Goal: Transaction & Acquisition: Subscribe to service/newsletter

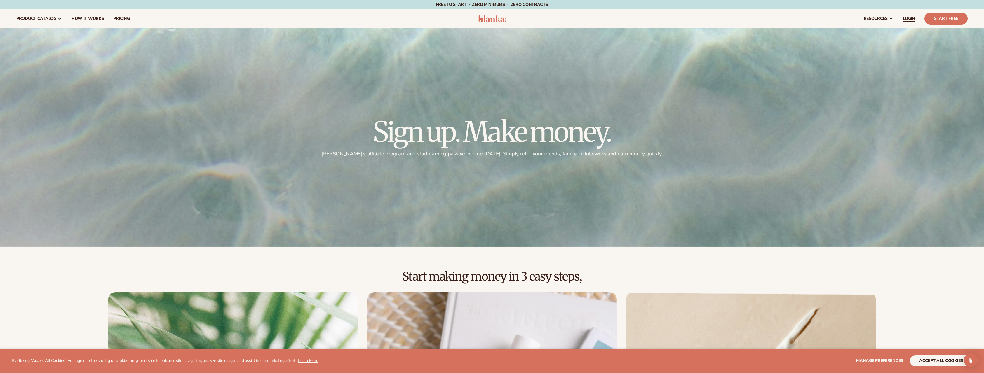
click at [906, 20] on span "LOGIN" at bounding box center [908, 18] width 12 height 5
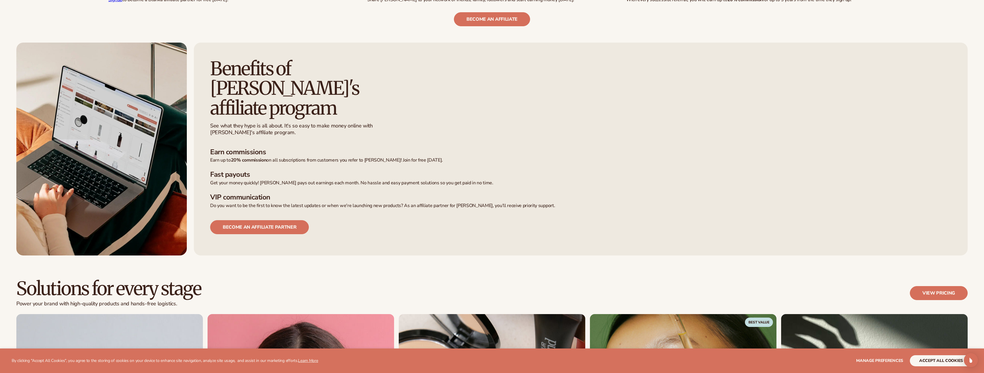
scroll to position [467, 0]
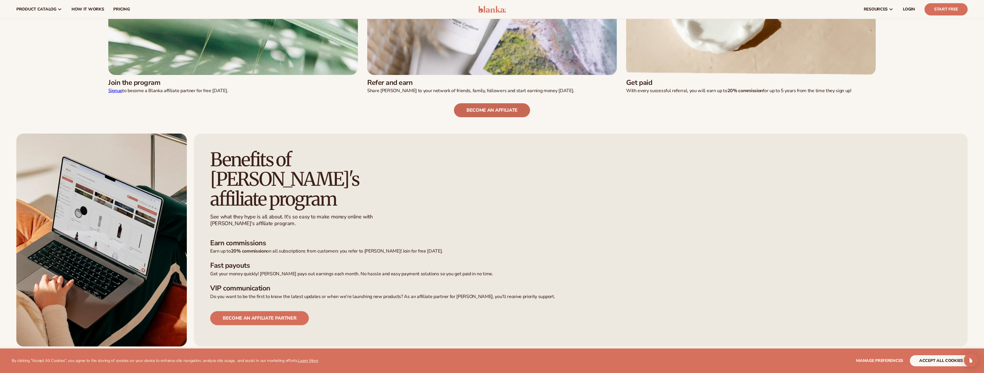
click at [498, 112] on link "become an affiliate" at bounding box center [492, 110] width 76 height 14
